Goal: Task Accomplishment & Management: Use online tool/utility

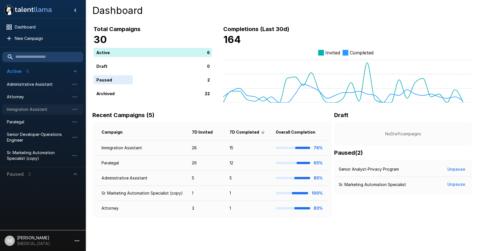
click at [35, 108] on span "Immigration Assistant" at bounding box center [38, 110] width 63 height 6
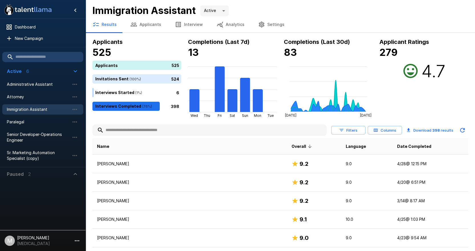
click at [145, 23] on button "Applicants" at bounding box center [145, 25] width 44 height 16
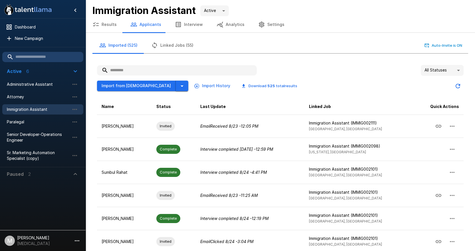
click at [179, 88] on icon "button" at bounding box center [182, 86] width 7 height 7
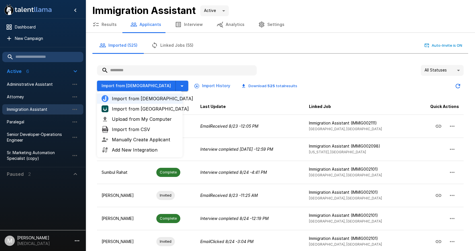
click at [128, 119] on span "Upload from My Computer" at bounding box center [145, 119] width 66 height 7
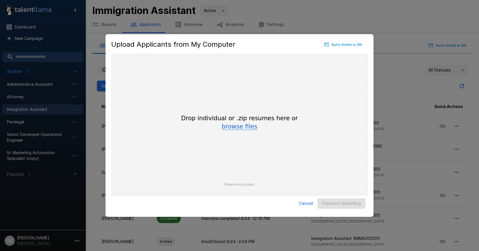
click at [233, 127] on button "browse files" at bounding box center [240, 127] width 36 height 6
click at [309, 201] on button "Cancel" at bounding box center [306, 203] width 19 height 11
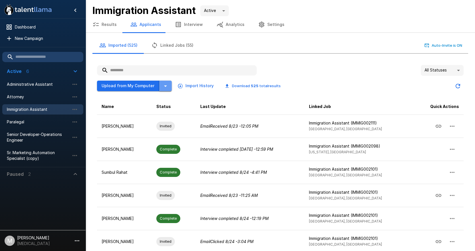
click at [165, 85] on icon "button" at bounding box center [165, 86] width 7 height 7
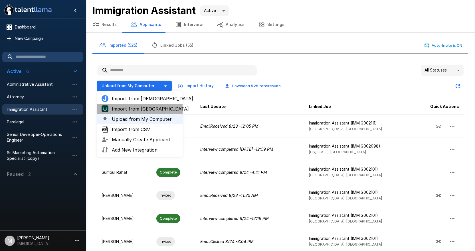
click at [123, 106] on span "Import from UKG" at bounding box center [145, 109] width 66 height 7
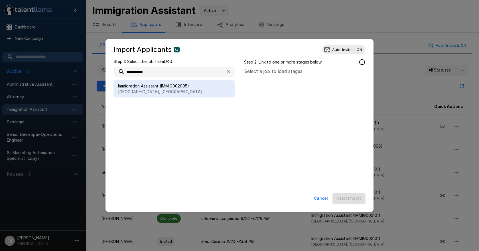
type input "**********"
click at [141, 87] on span "Immigration Assistant (IMMIG002095)" at bounding box center [174, 86] width 112 height 6
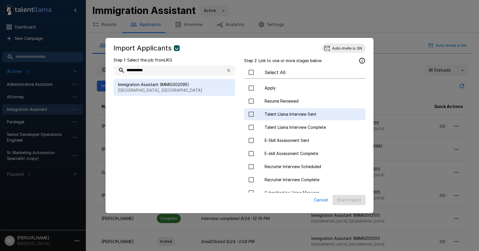
click at [276, 112] on span "Talent Llama Interview Sent" at bounding box center [313, 115] width 96 height 6
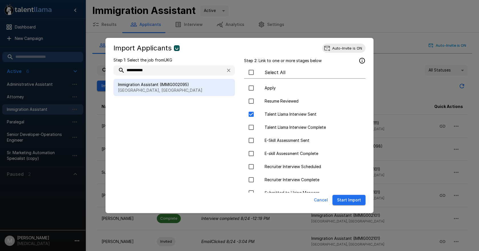
click at [343, 200] on button "Start Import" at bounding box center [349, 200] width 33 height 11
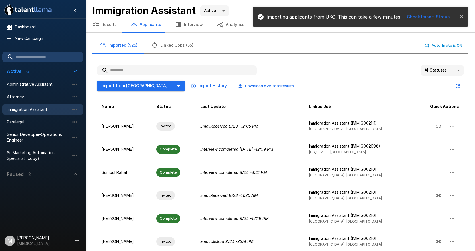
click at [138, 68] on input "text" at bounding box center [177, 70] width 160 height 10
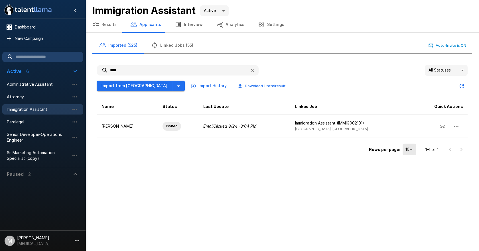
type input "****"
click at [31, 123] on span "Paralegal" at bounding box center [38, 122] width 63 height 6
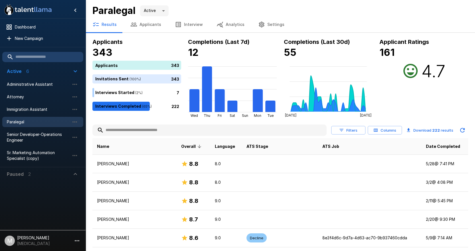
click at [138, 28] on button "Applicants" at bounding box center [145, 25] width 44 height 16
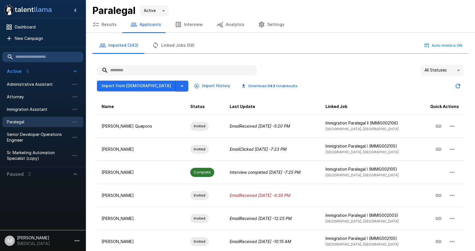
click at [179, 87] on icon "button" at bounding box center [182, 86] width 7 height 7
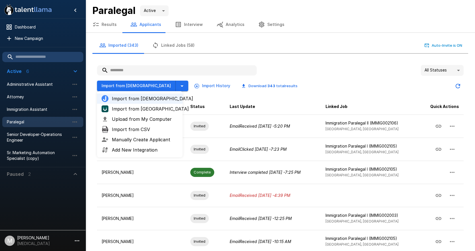
click at [143, 107] on span "Import from UKG" at bounding box center [145, 109] width 66 height 7
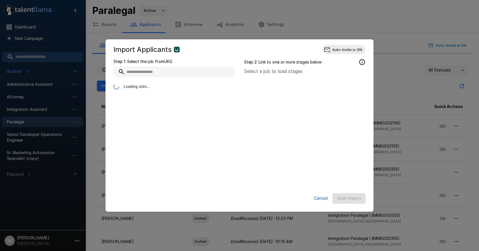
click at [180, 76] on input "text" at bounding box center [174, 72] width 121 height 10
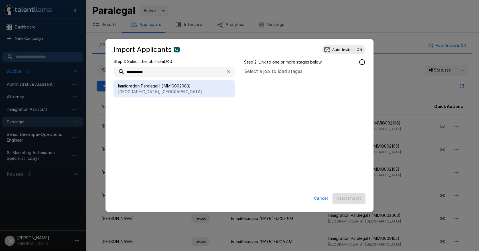
type input "**********"
click at [202, 86] on span "Immigration Paralegal I (IMMIG002083)" at bounding box center [174, 86] width 112 height 6
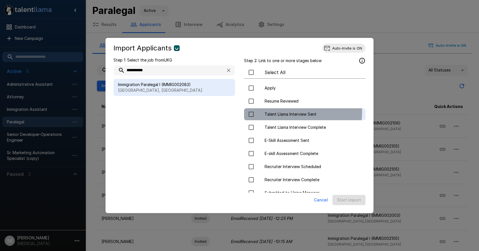
click at [278, 112] on span "Talent Llama Interview Sent" at bounding box center [313, 115] width 96 height 6
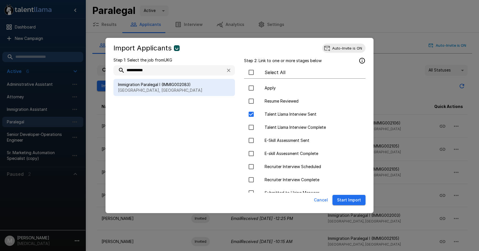
click at [348, 200] on button "Start Import" at bounding box center [349, 200] width 33 height 11
